Goal: Task Accomplishment & Management: Complete application form

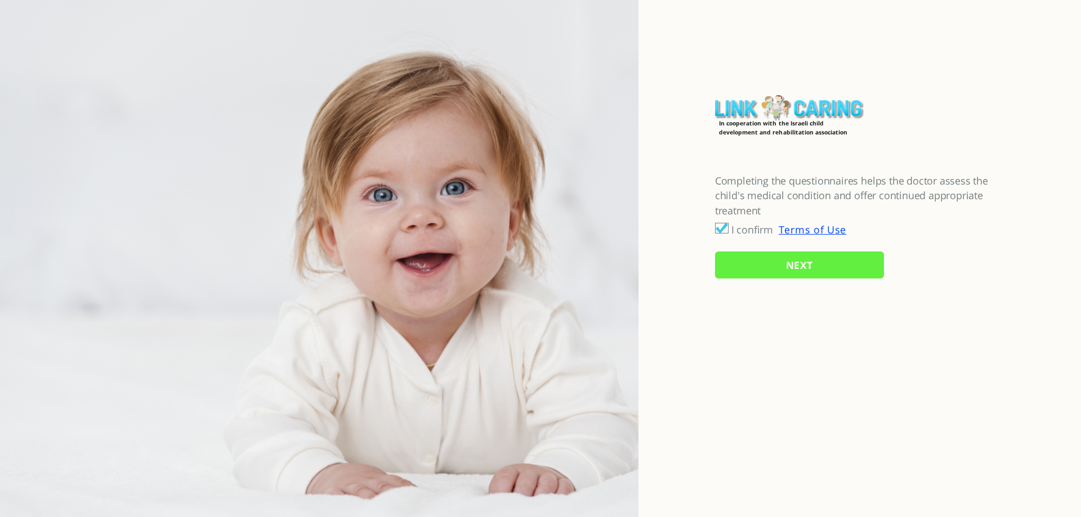
checkbox input "true"
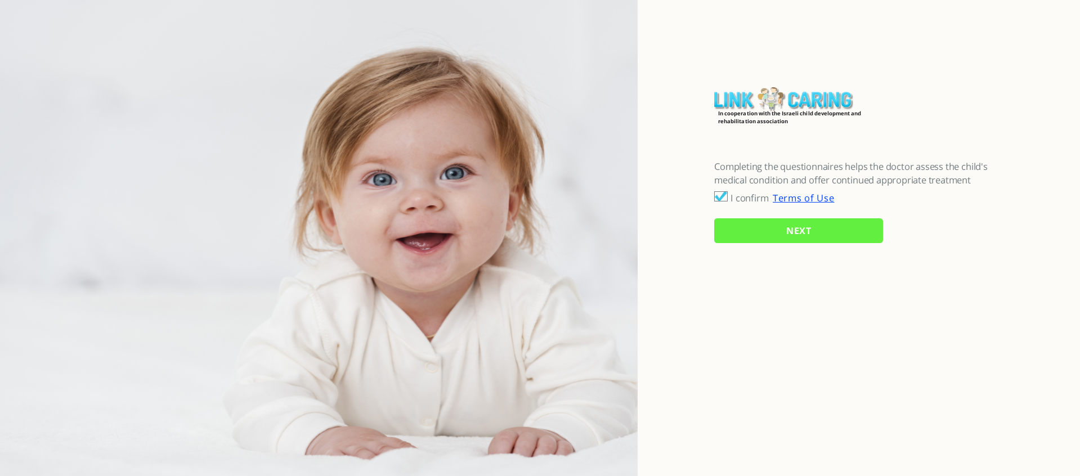
checkbox input "true"
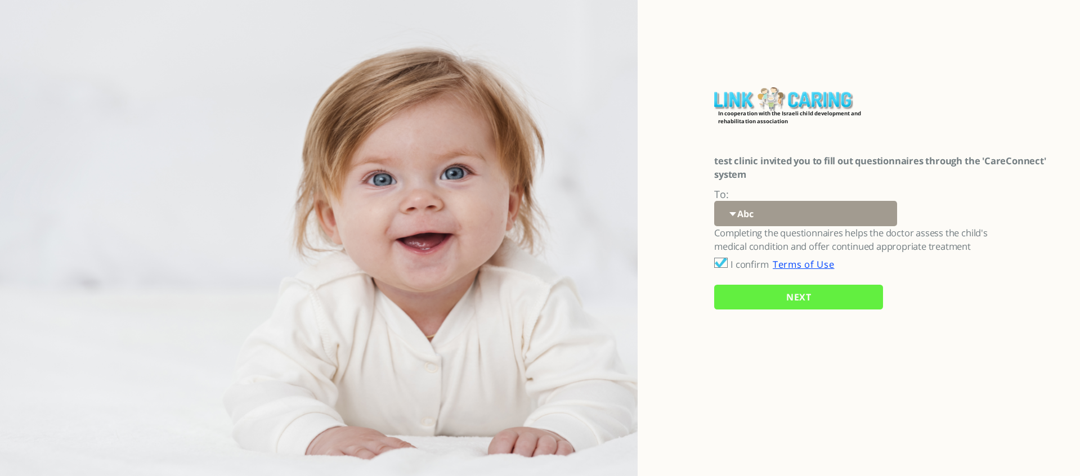
click at [801, 267] on link "Terms of Use" at bounding box center [803, 264] width 61 height 13
